Goal: Information Seeking & Learning: Learn about a topic

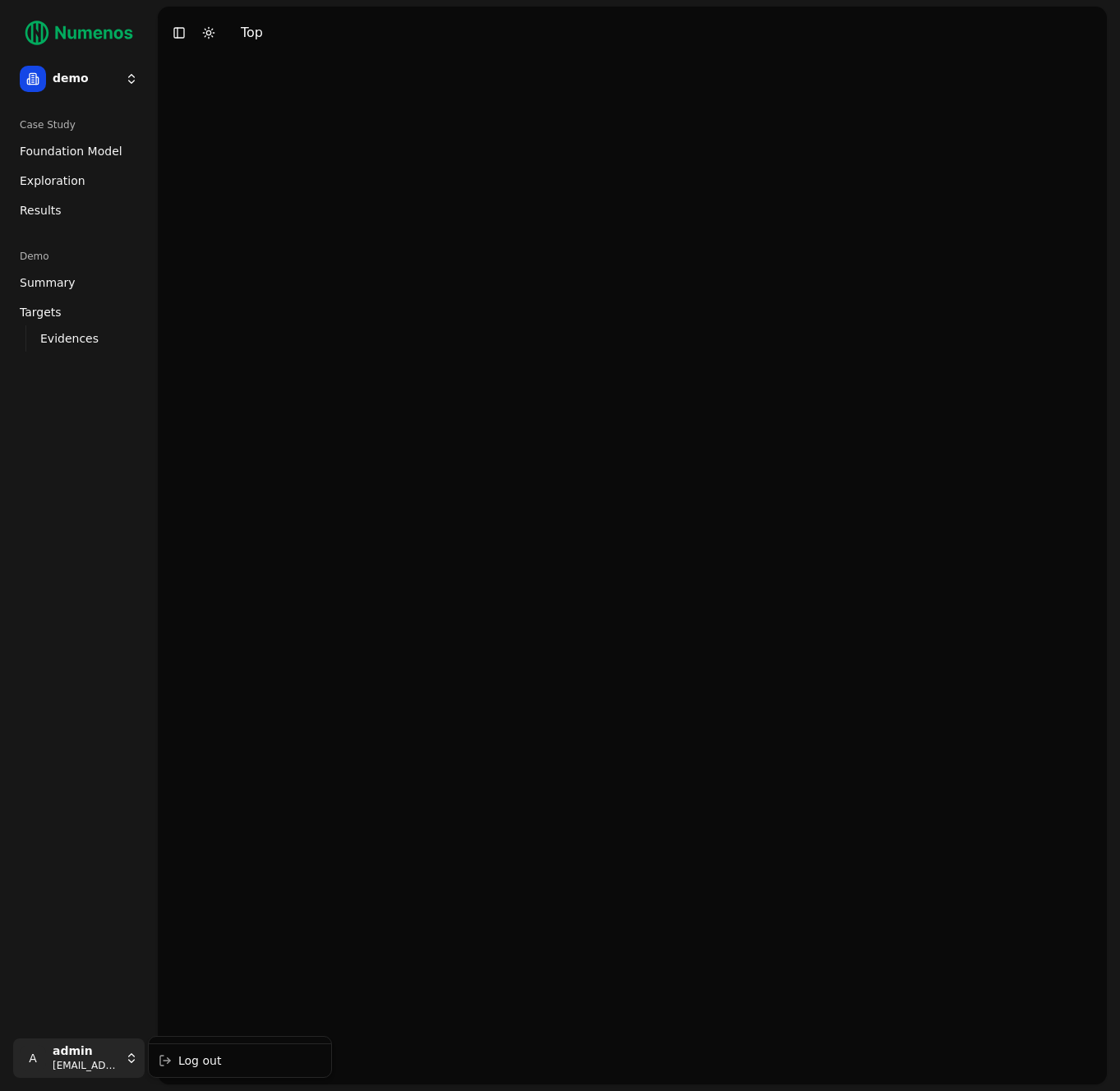
click at [104, 1064] on html "demo Case Study Foundation Model Exploration Dosage Effect Results Demo Summary…" at bounding box center [560, 546] width 1120 height 1091
click at [229, 1068] on div "Log out" at bounding box center [239, 1060] width 176 height 26
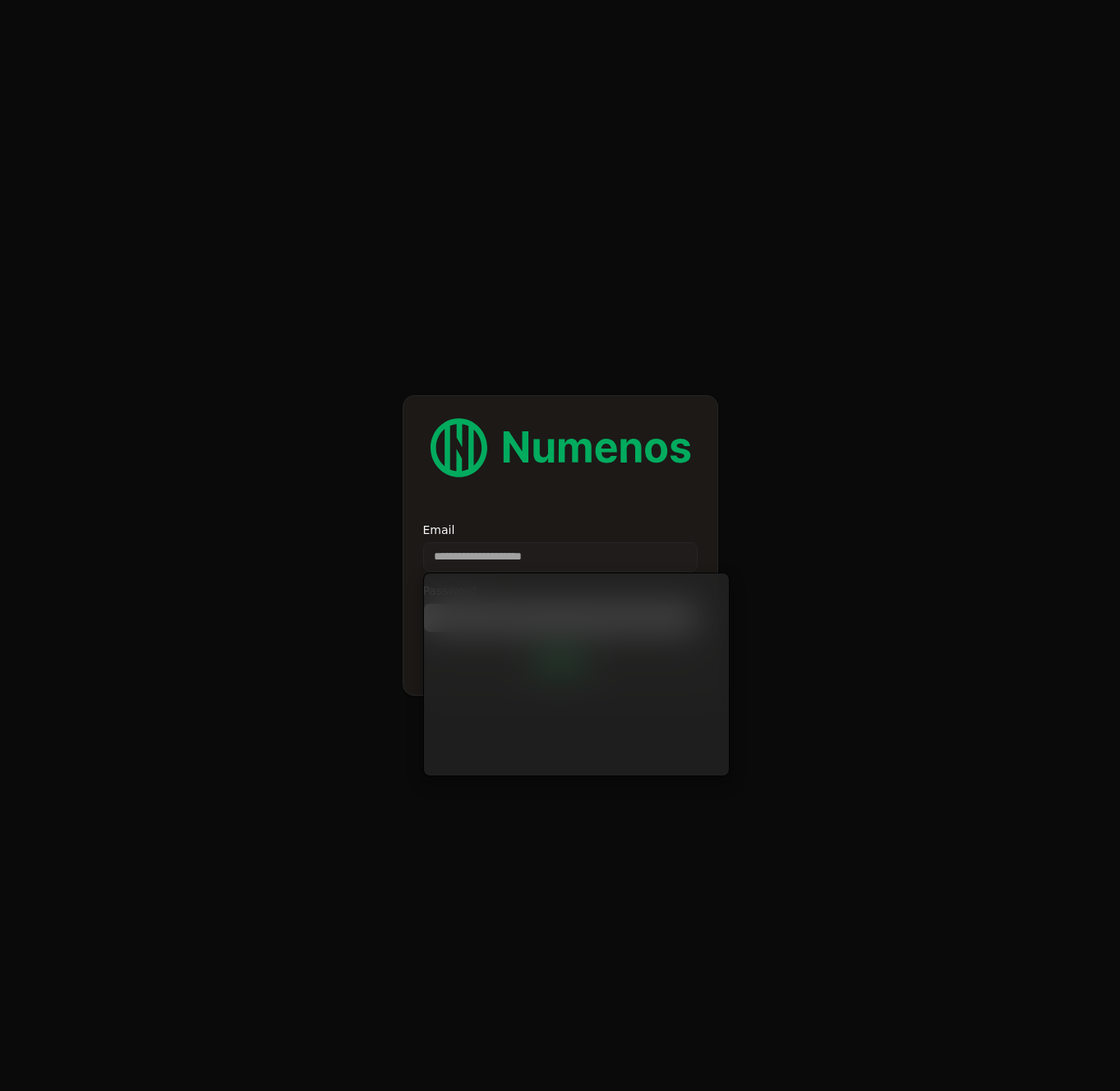
type input "**********"
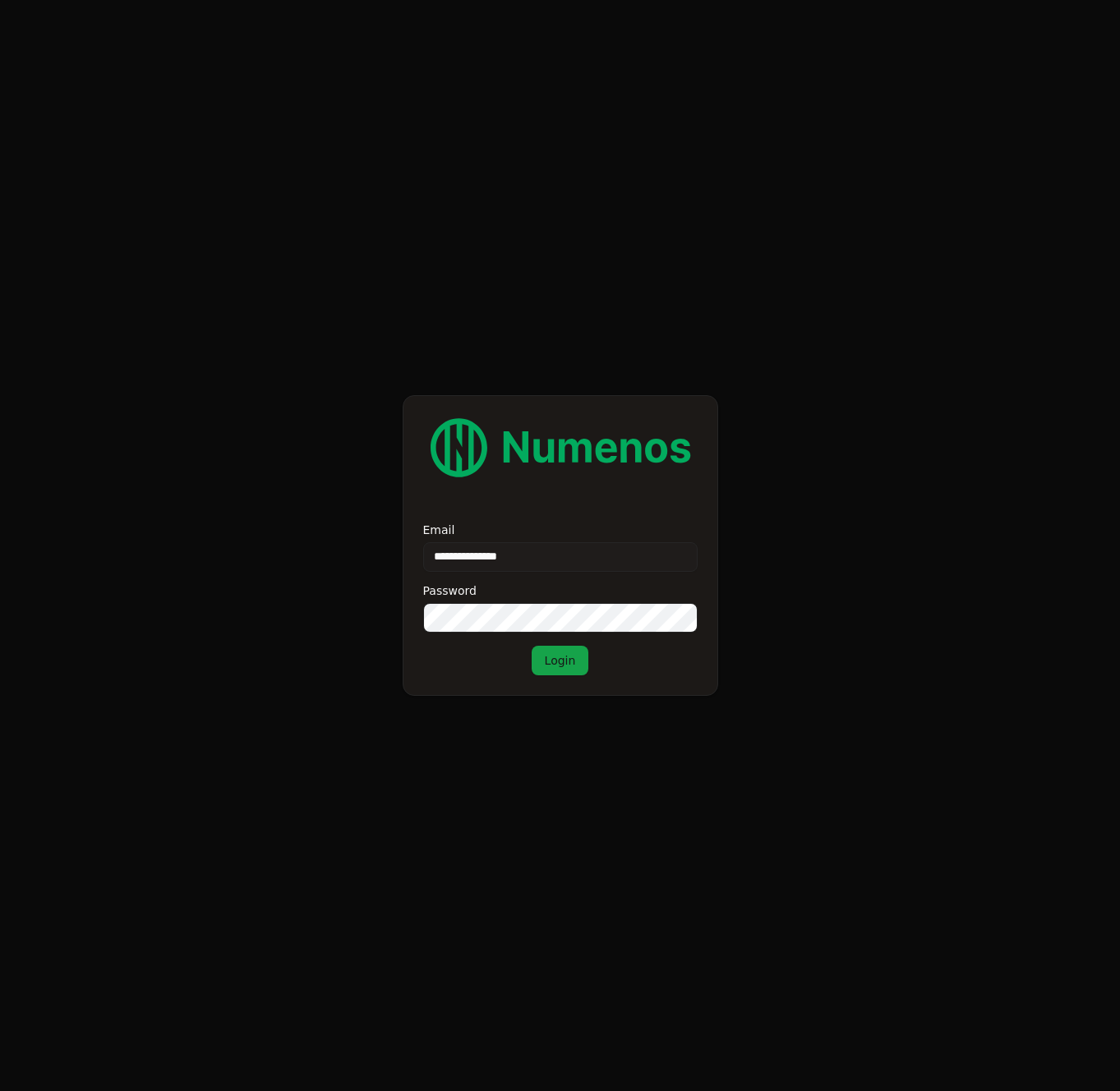
click at [563, 662] on button "Login" at bounding box center [560, 660] width 58 height 30
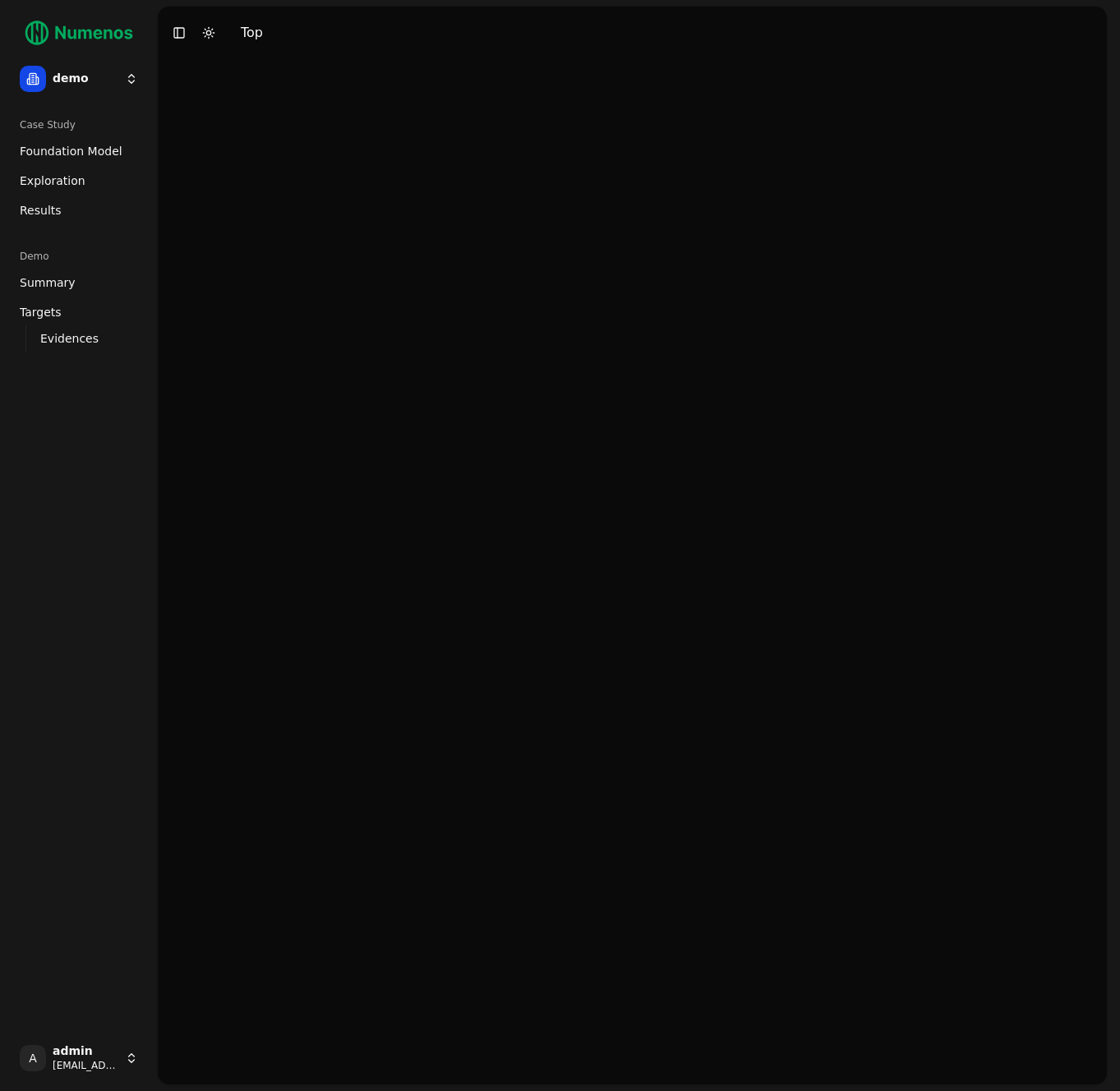
click at [132, 77] on html "demo Case Study Foundation Model Exploration Dosage Effect Results Demo Summary…" at bounding box center [560, 546] width 1120 height 1091
click at [192, 224] on div "tigit" at bounding box center [239, 223] width 176 height 33
click at [68, 183] on span "Exploration" at bounding box center [53, 181] width 66 height 16
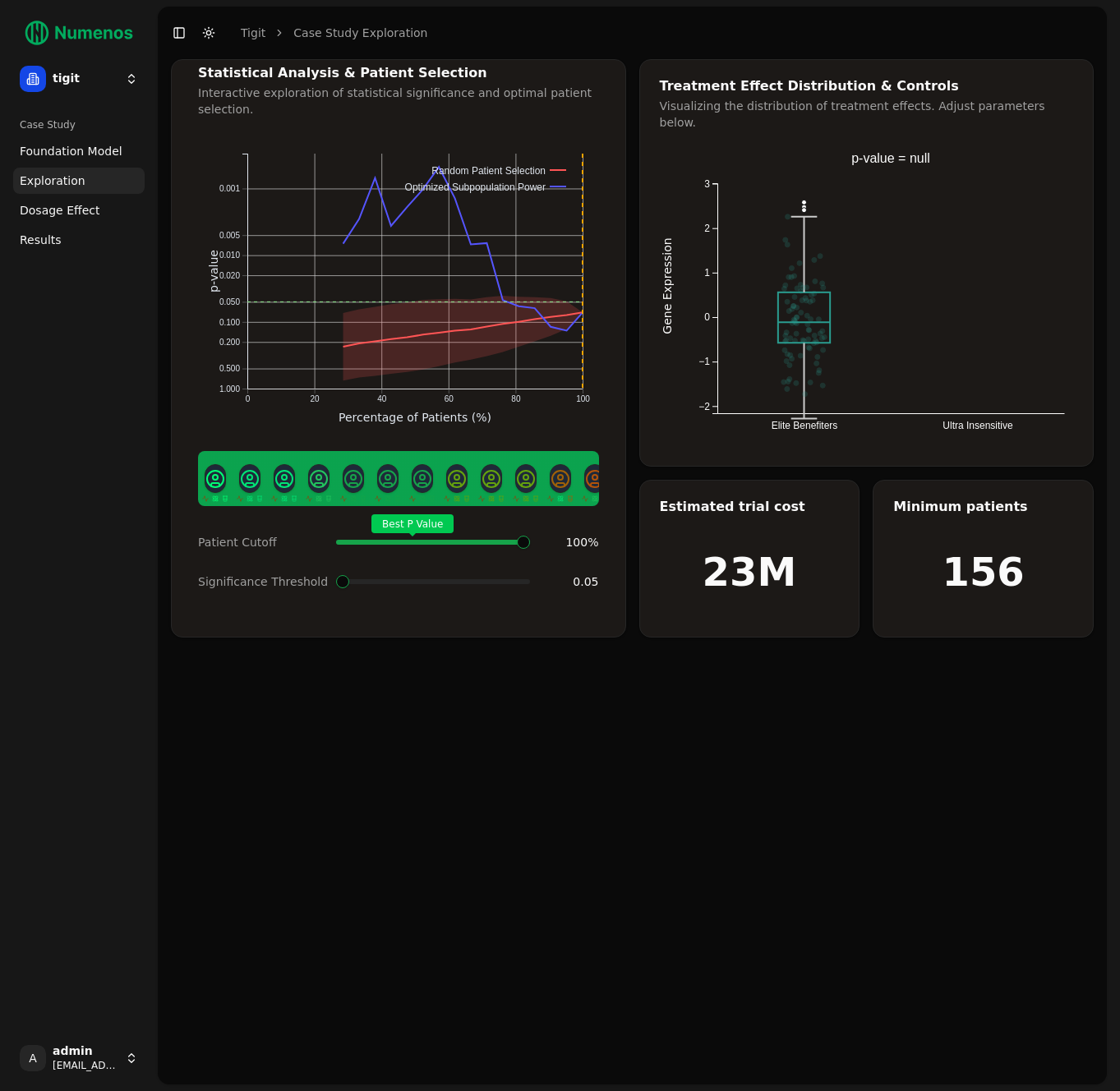
click at [85, 153] on span "Foundation Model" at bounding box center [71, 151] width 103 height 16
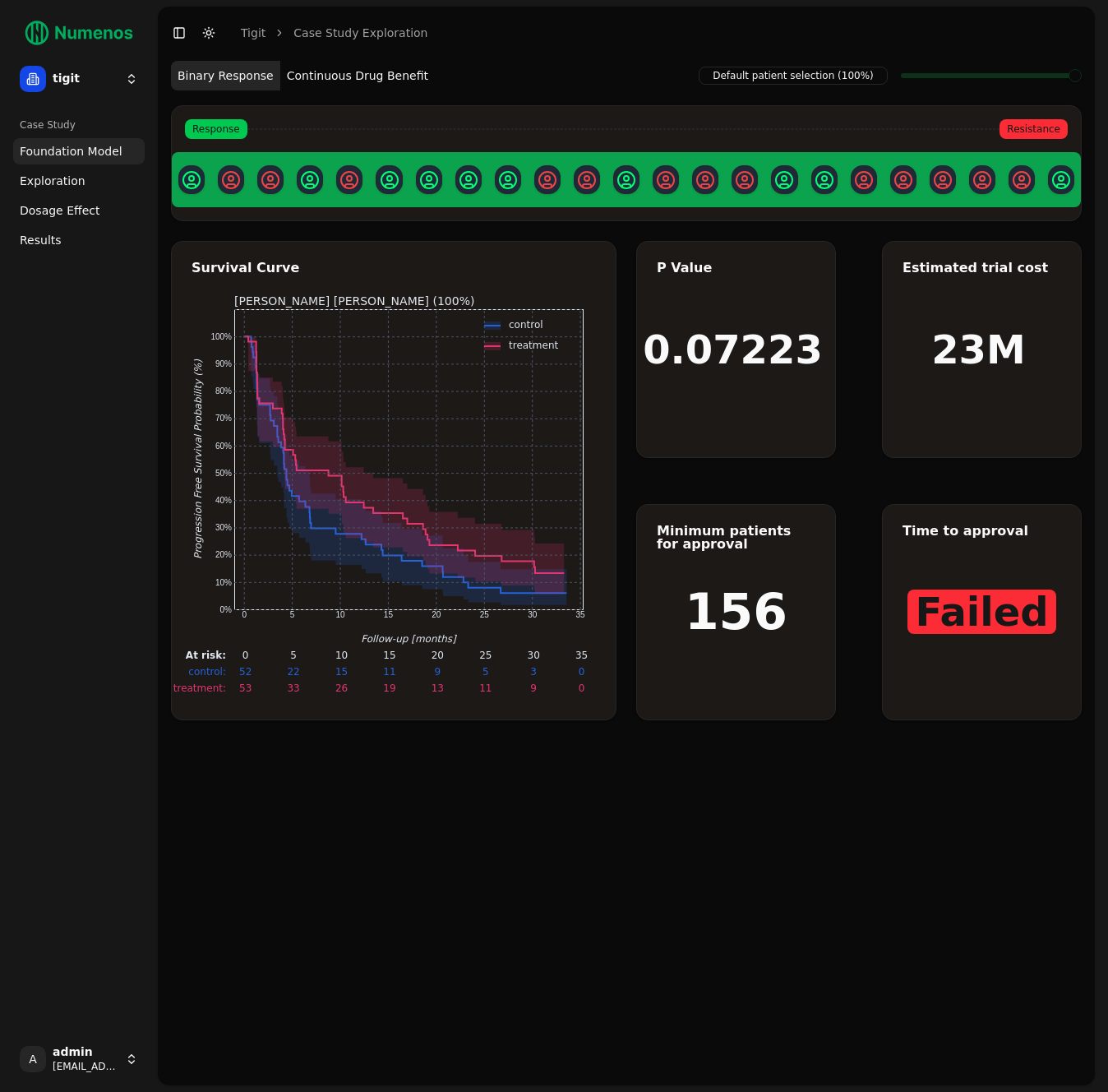
click at [347, 68] on button "Continuous Drug Benefit" at bounding box center [357, 76] width 155 height 30
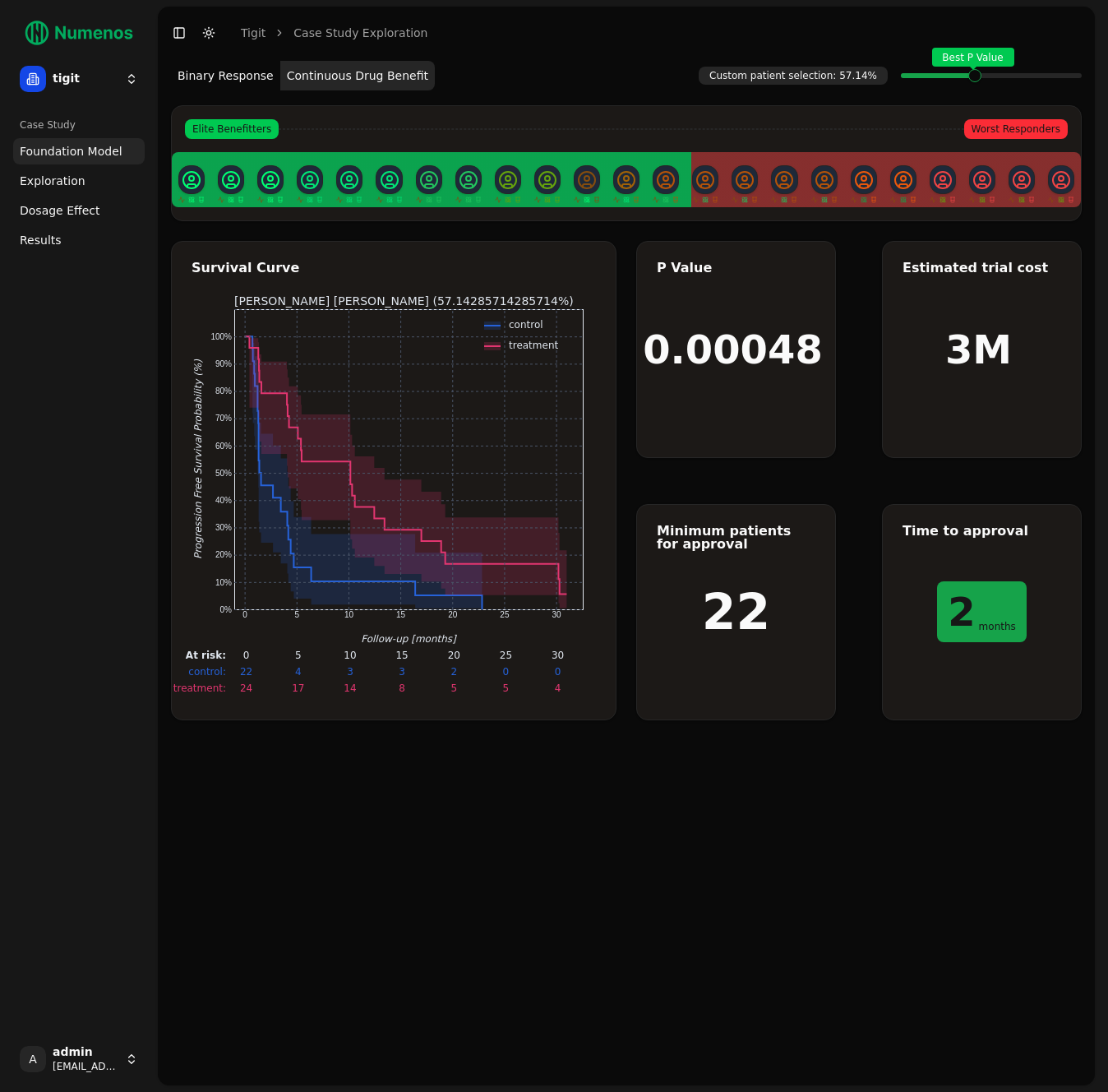
click at [976, 92] on div "Best P Value" at bounding box center [991, 75] width 181 height 33
click at [77, 198] on link "Dosage Effect" at bounding box center [79, 211] width 132 height 26
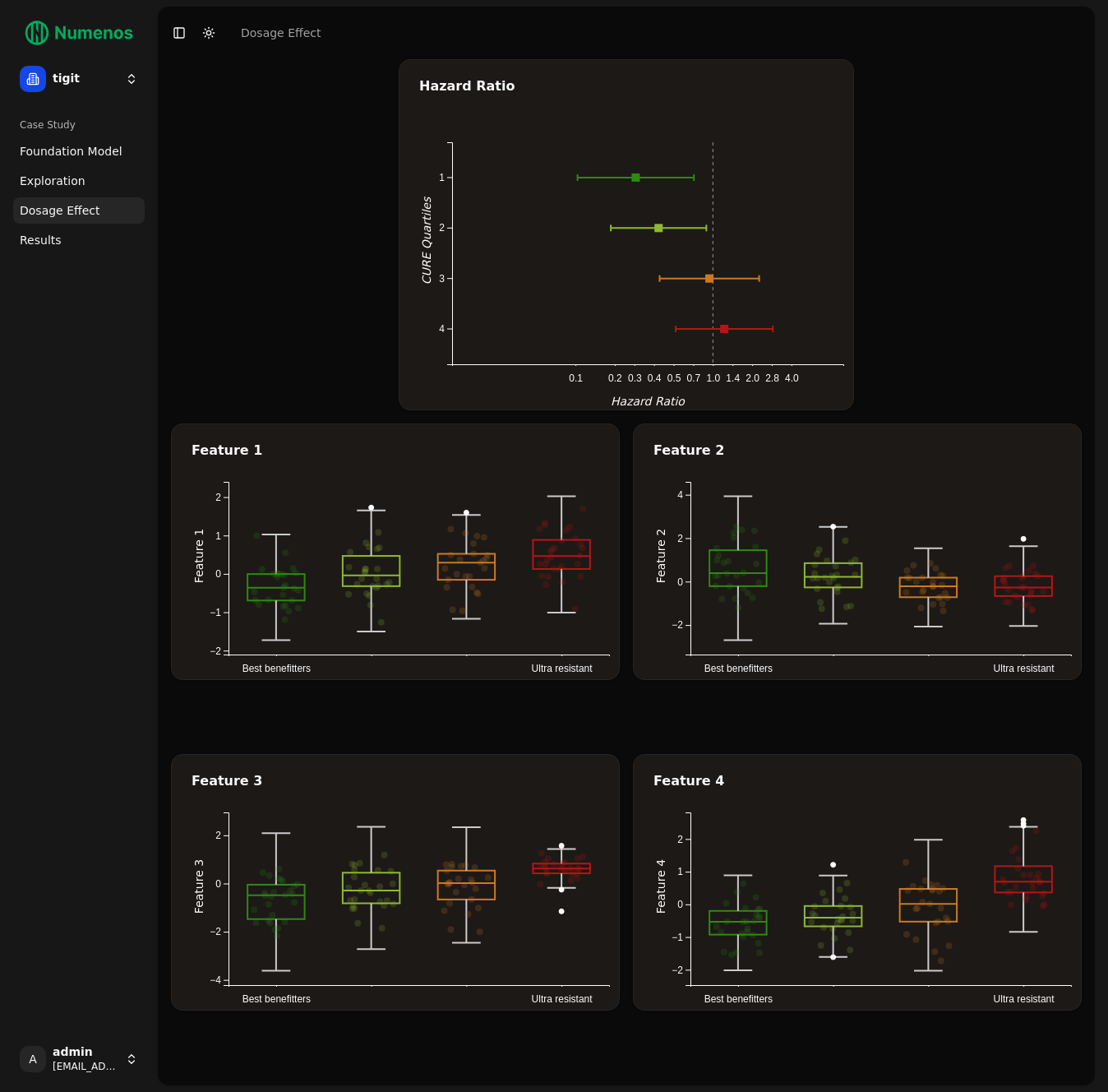
scroll to position [18, 0]
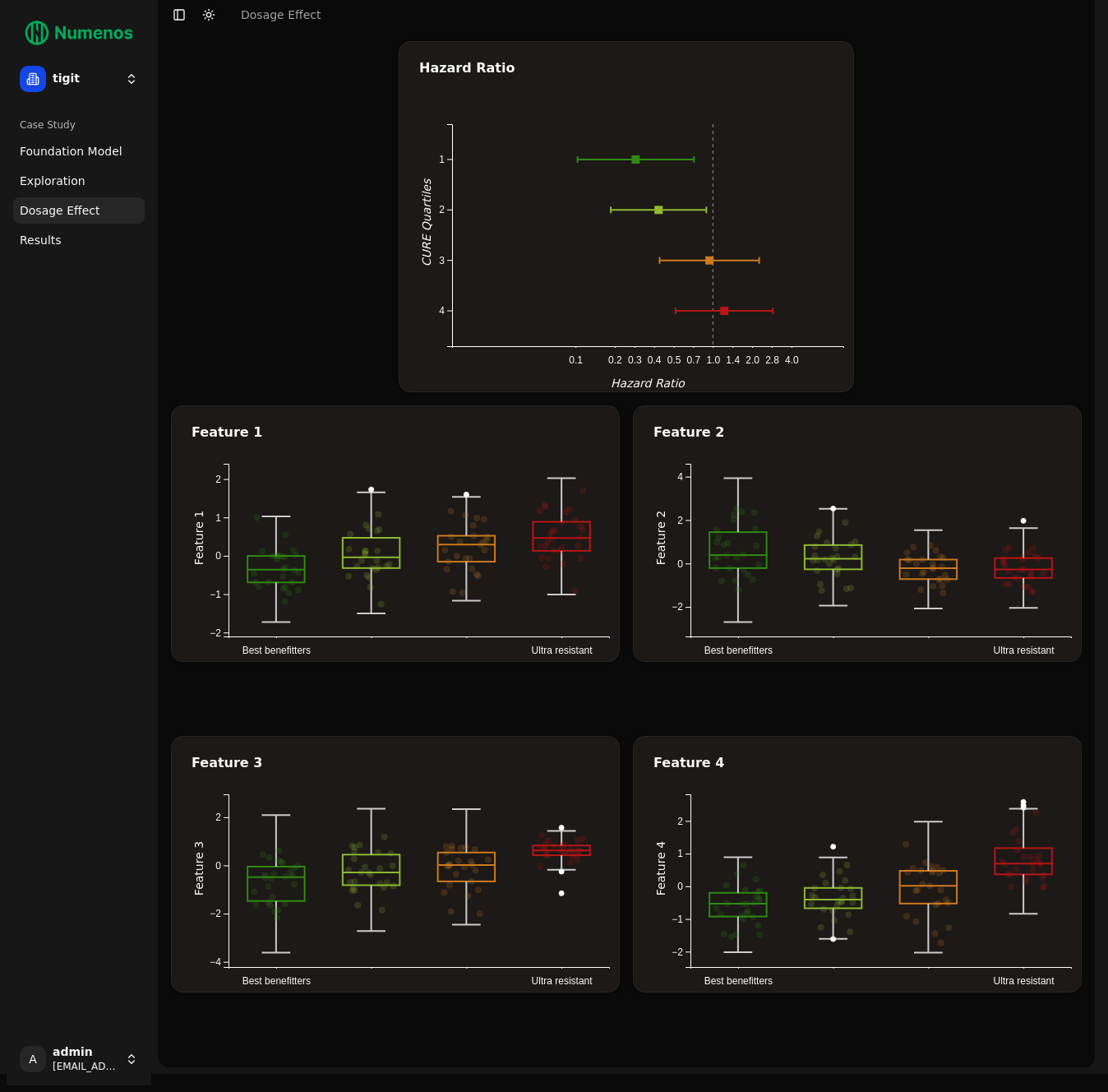
drag, startPoint x: 917, startPoint y: 538, endPoint x: 1016, endPoint y: 80, distance: 468.6
